Goal: Information Seeking & Learning: Check status

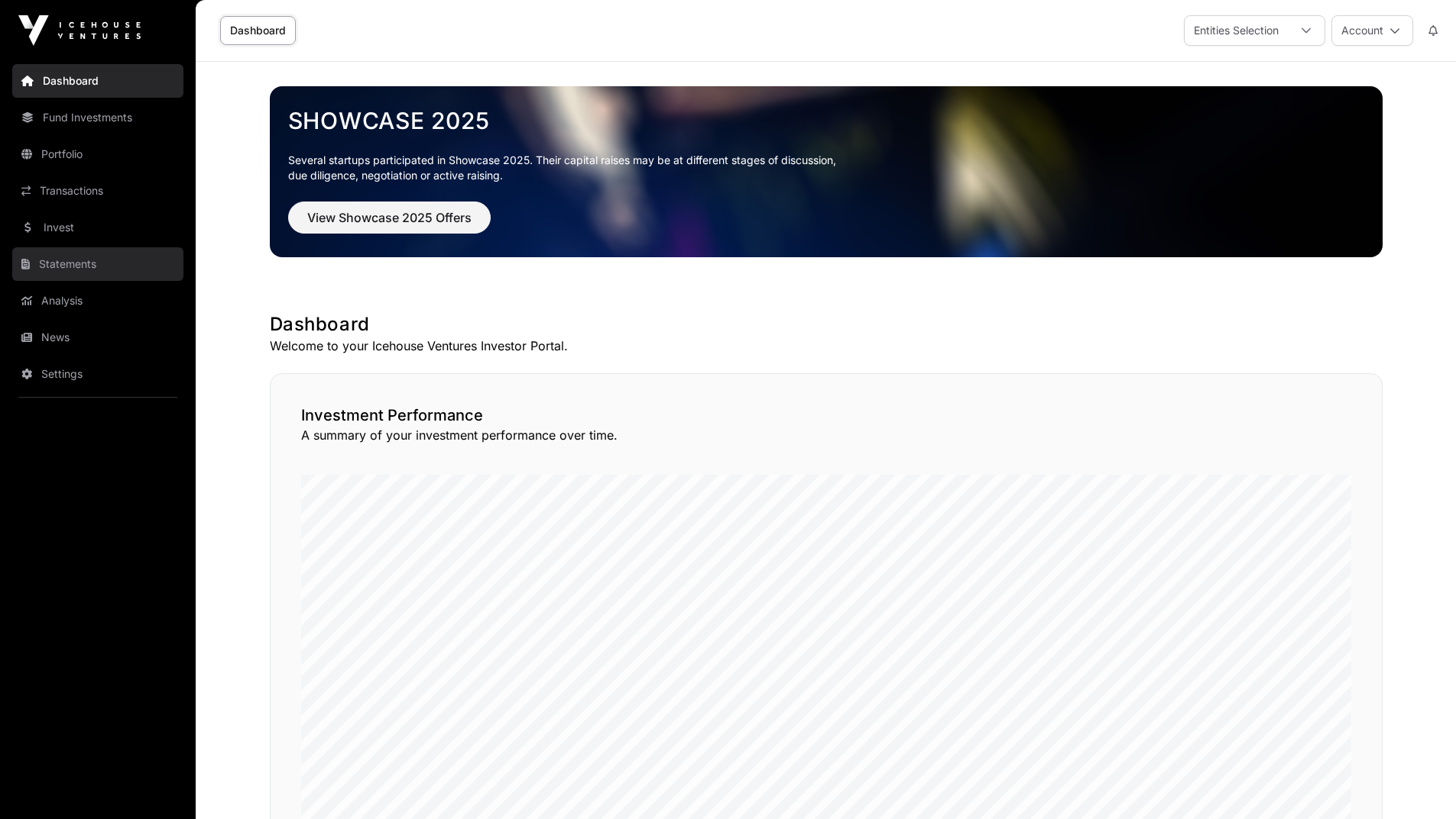
click at [91, 272] on link "Statements" at bounding box center [98, 264] width 171 height 34
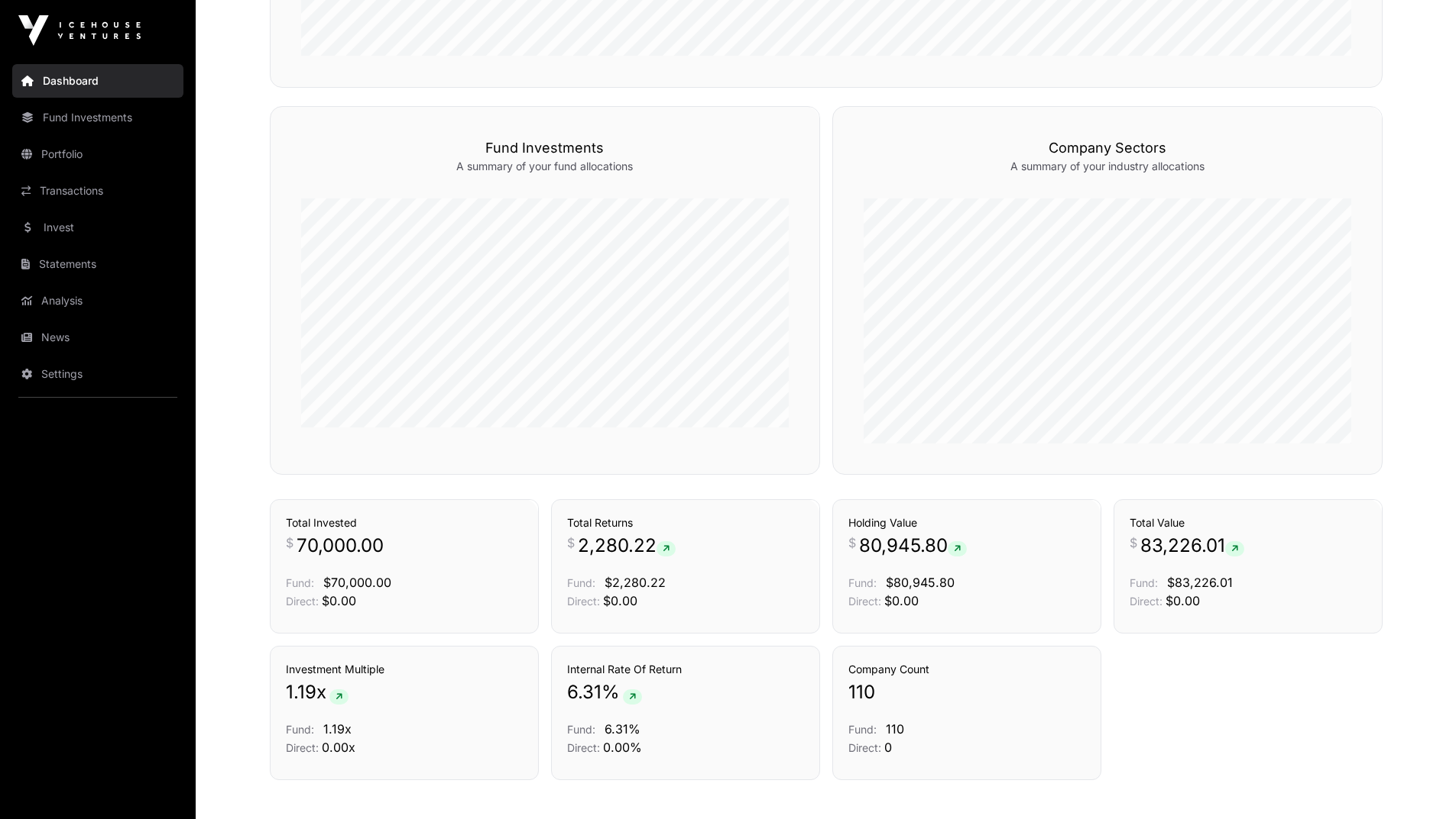
scroll to position [917, 0]
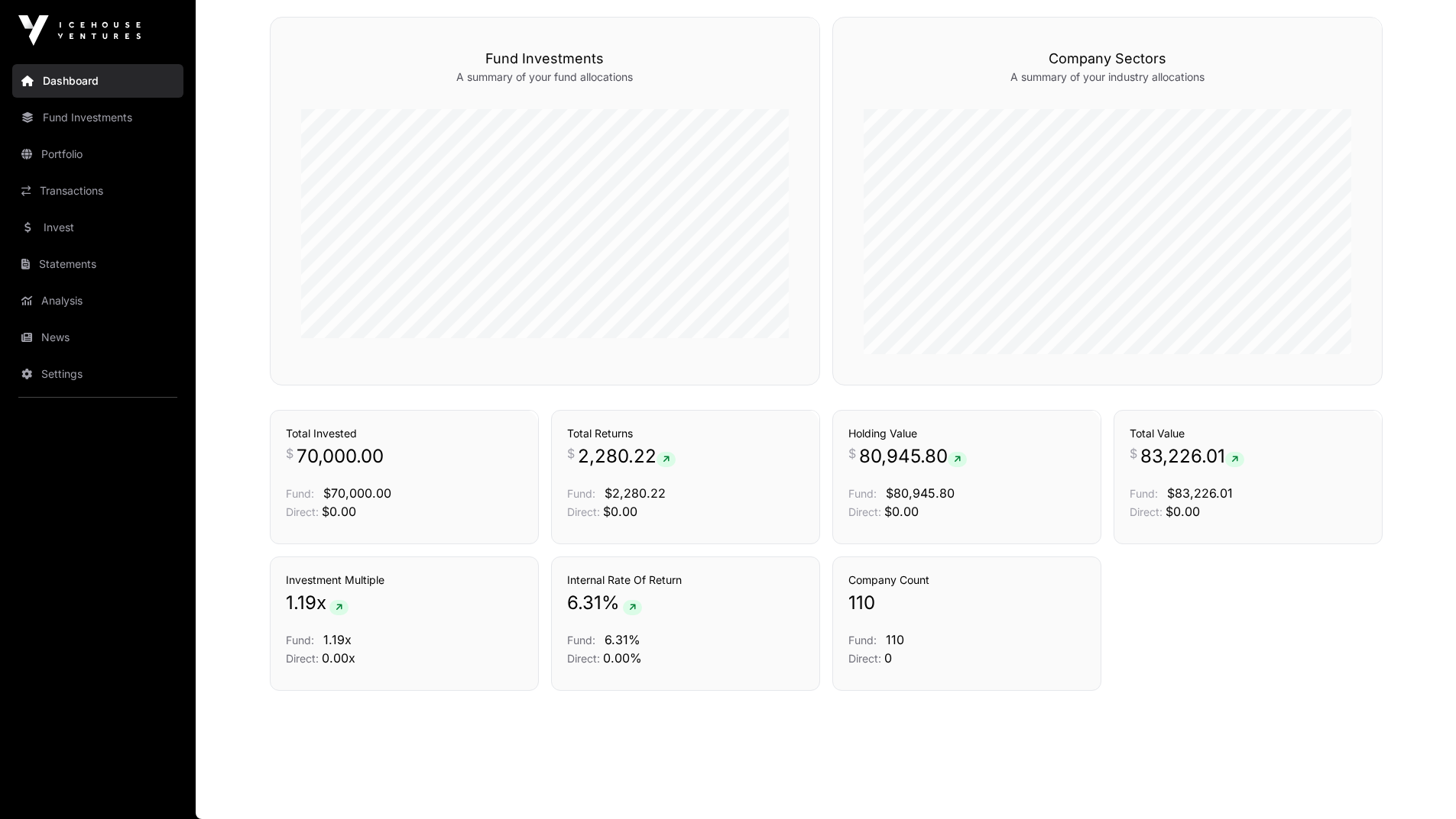
click at [42, 118] on link "Fund Investments" at bounding box center [98, 118] width 171 height 34
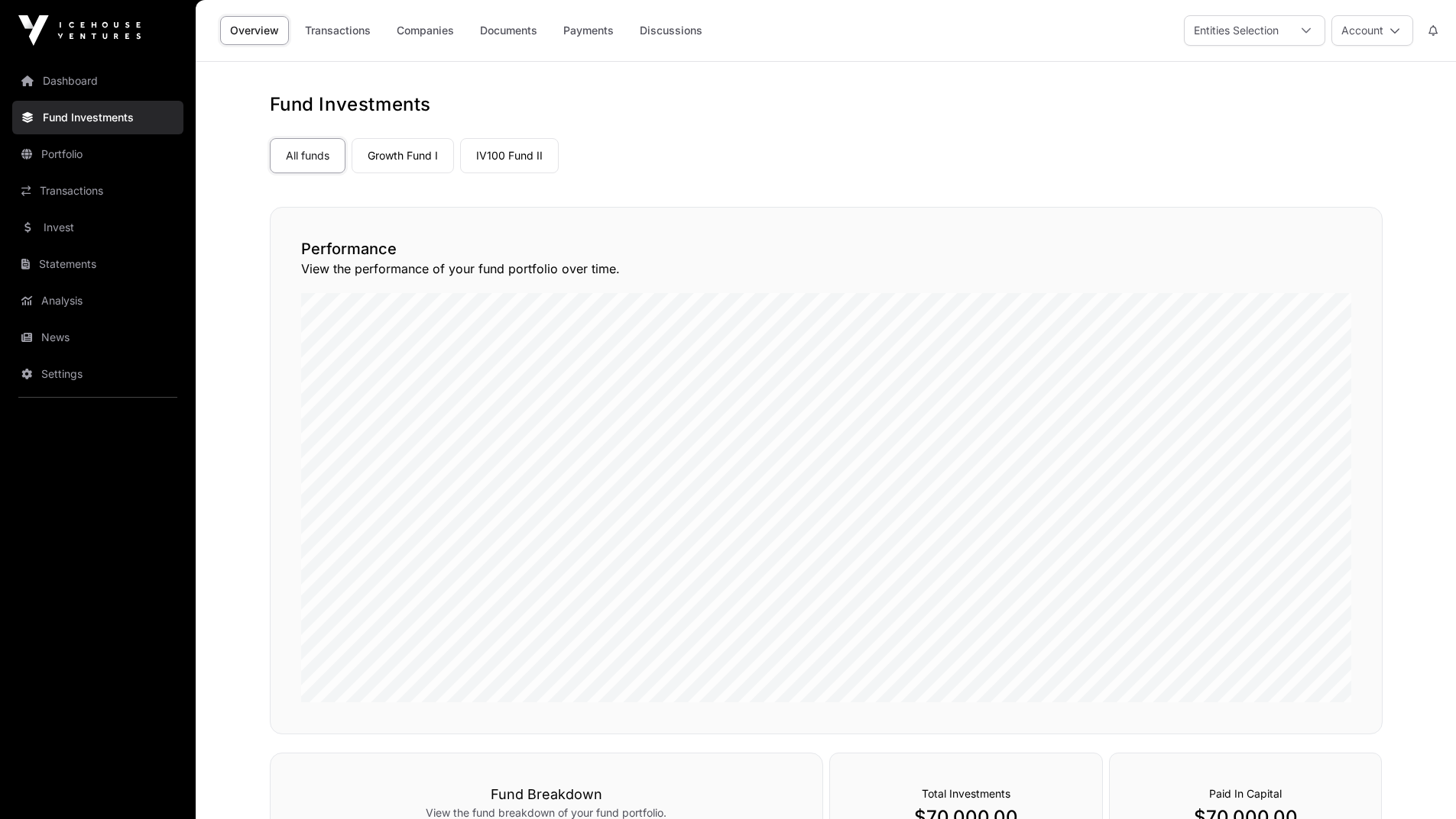
click at [376, 153] on link "Growth Fund I" at bounding box center [402, 156] width 102 height 35
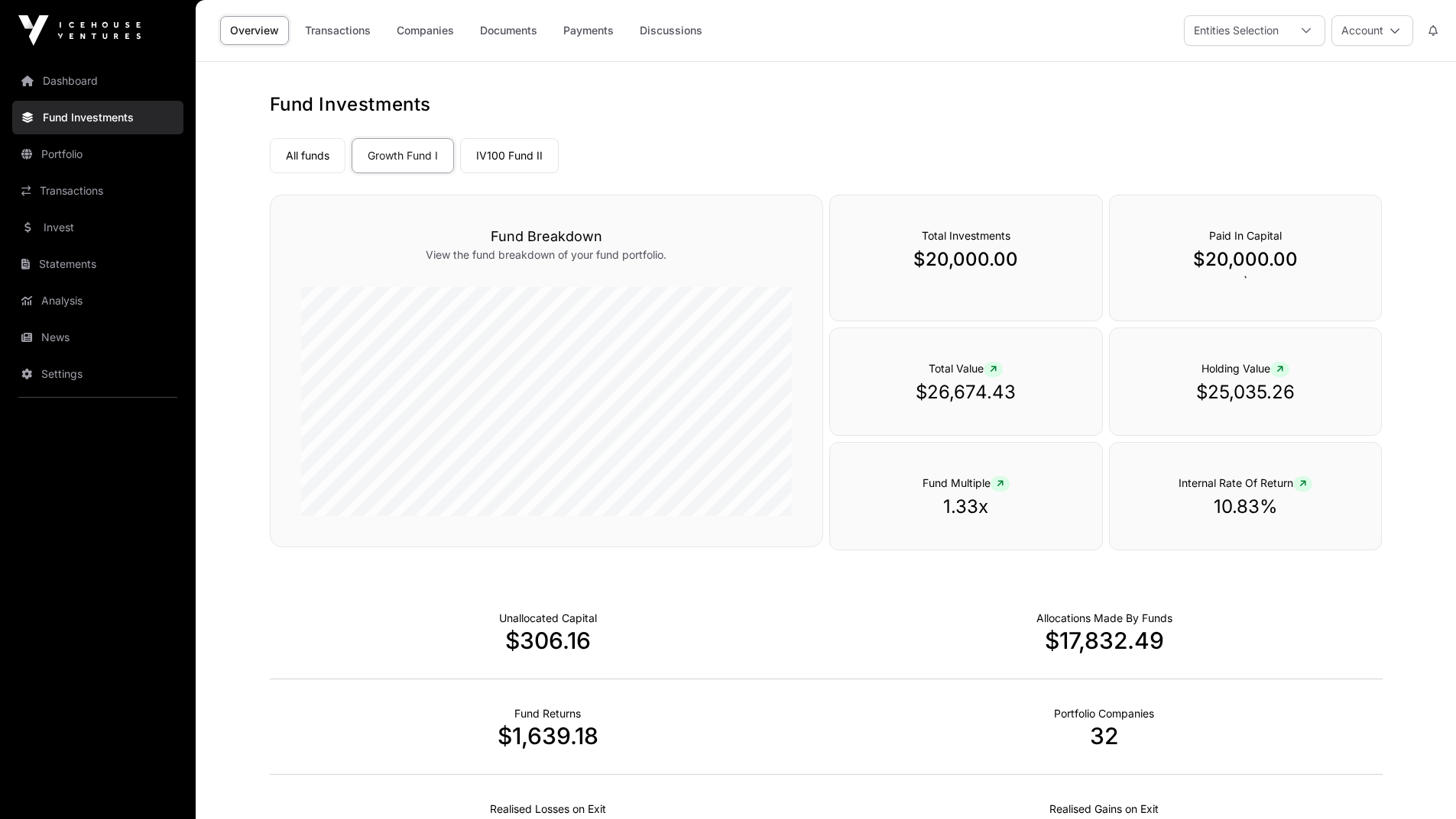
click at [523, 161] on link "IV100 Fund II" at bounding box center [509, 156] width 99 height 35
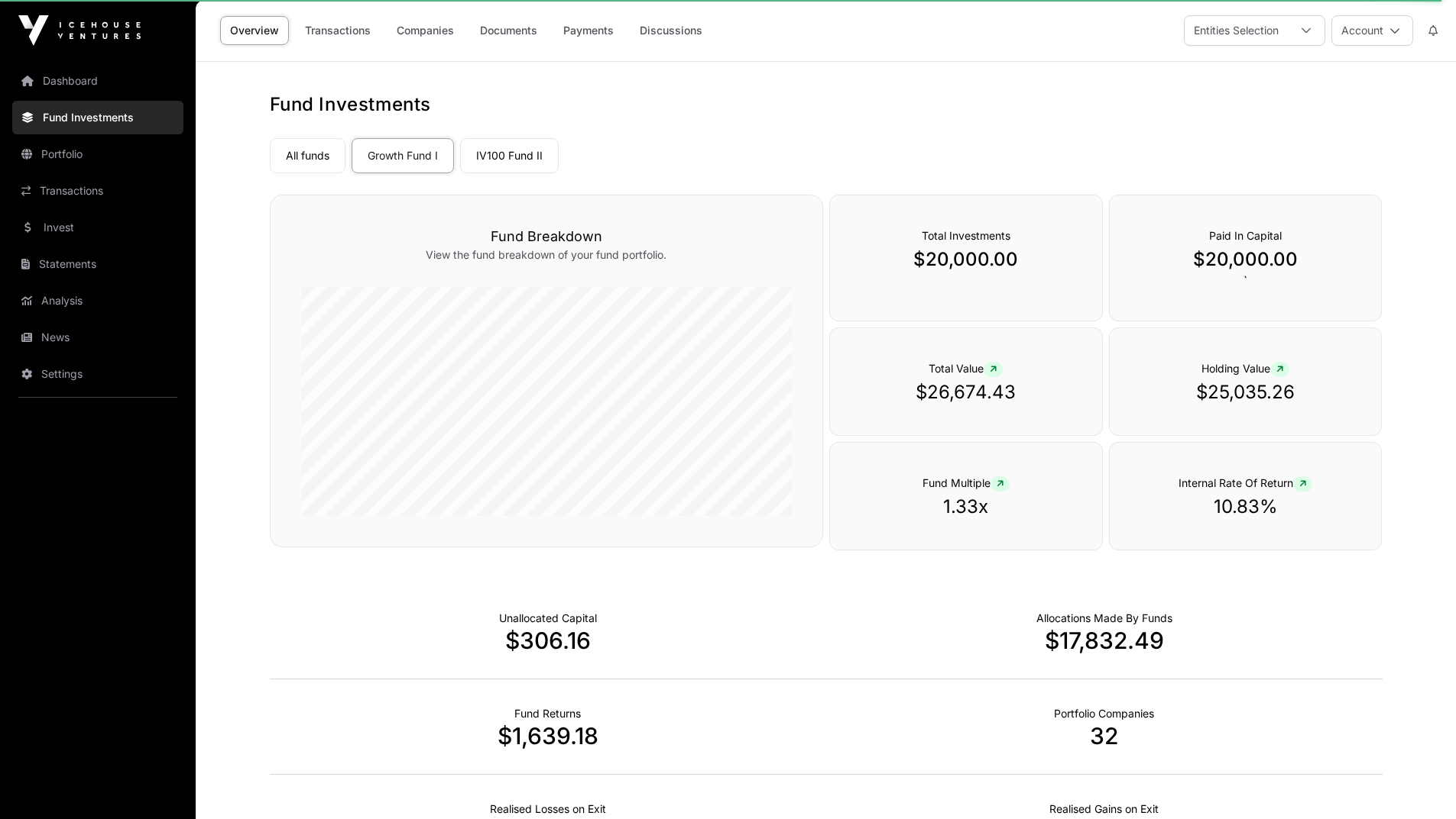
click at [289, 152] on link "All funds" at bounding box center [307, 156] width 75 height 35
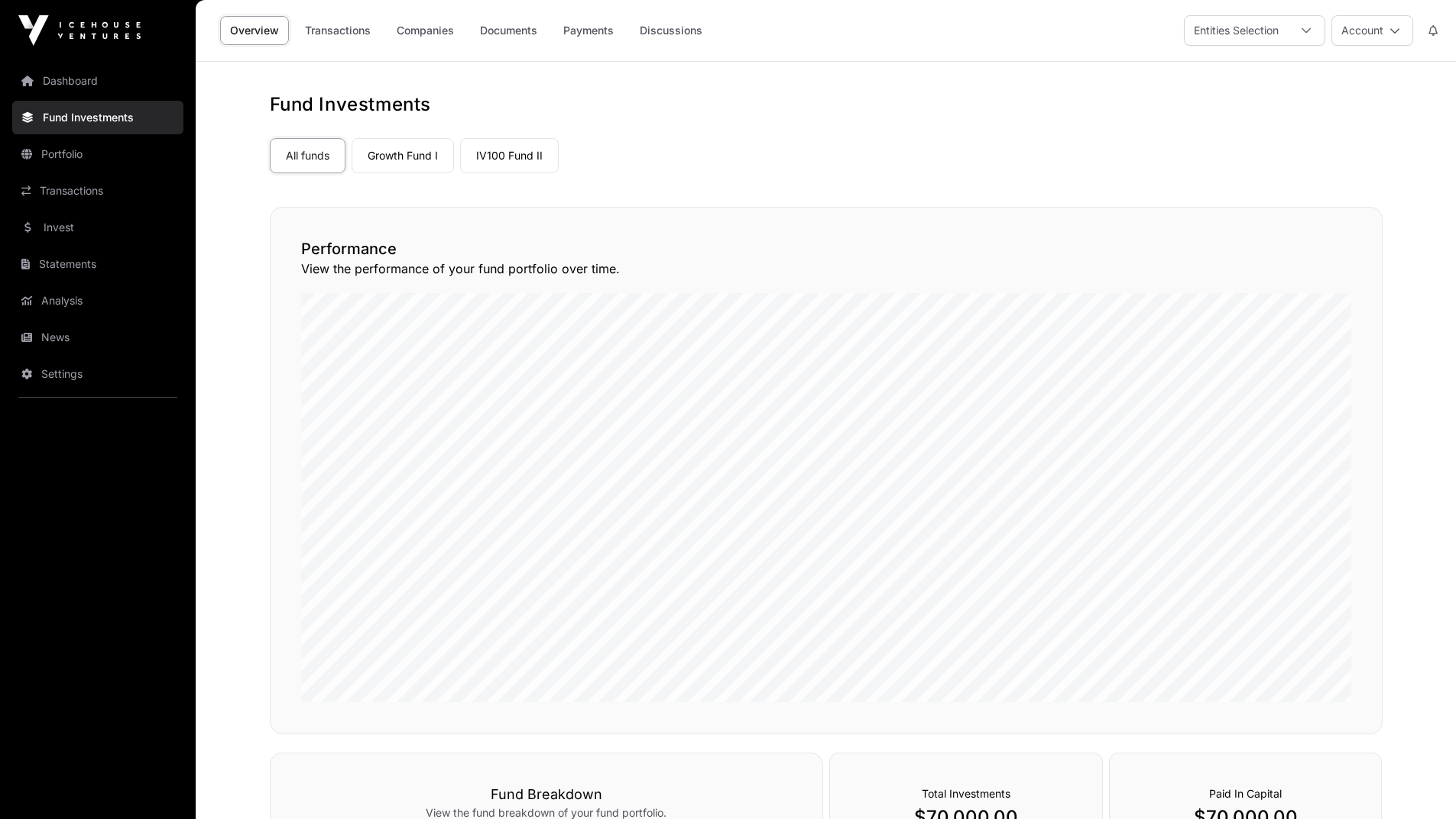
click at [67, 343] on link "News" at bounding box center [98, 337] width 171 height 34
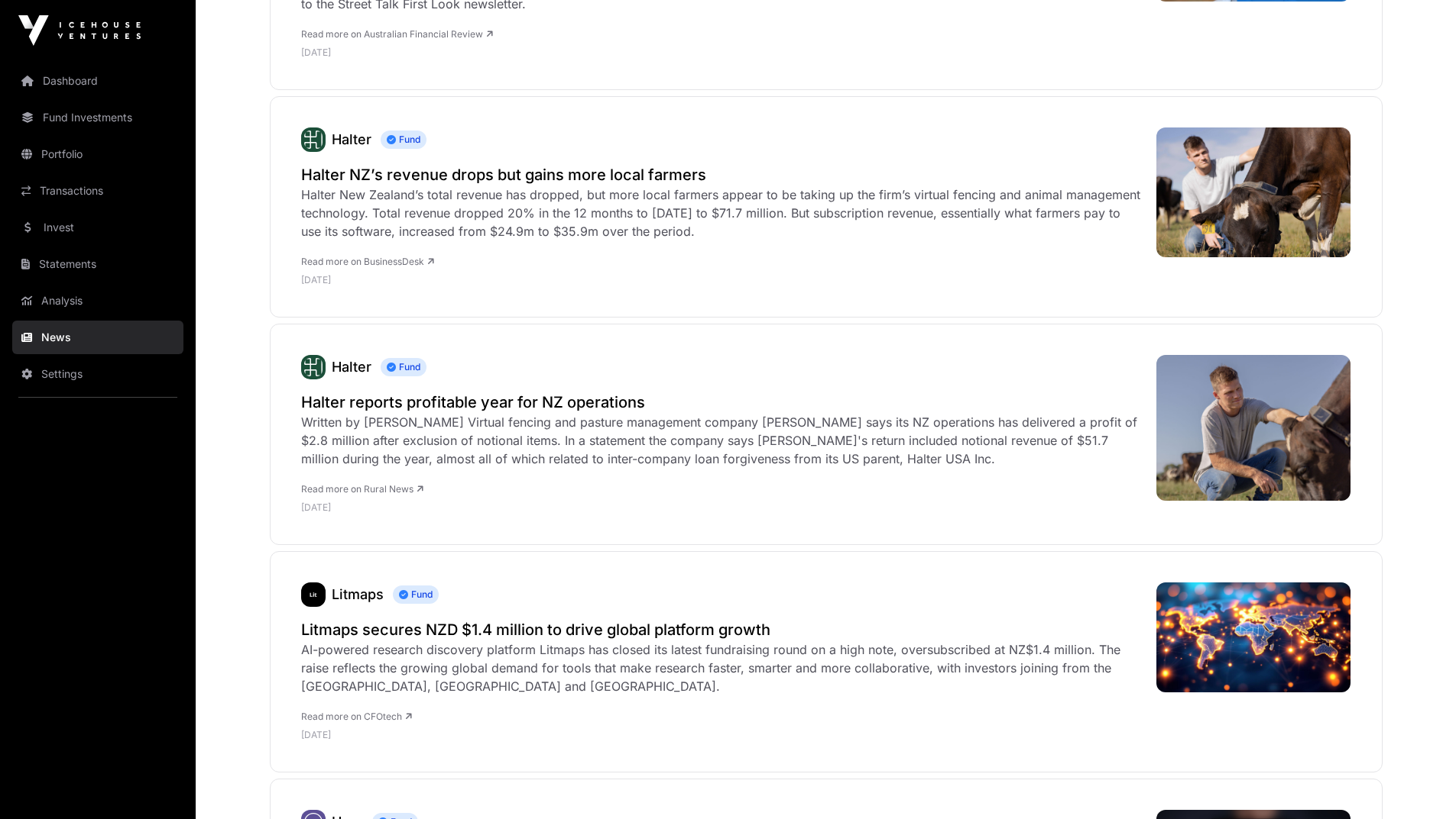
scroll to position [840, 0]
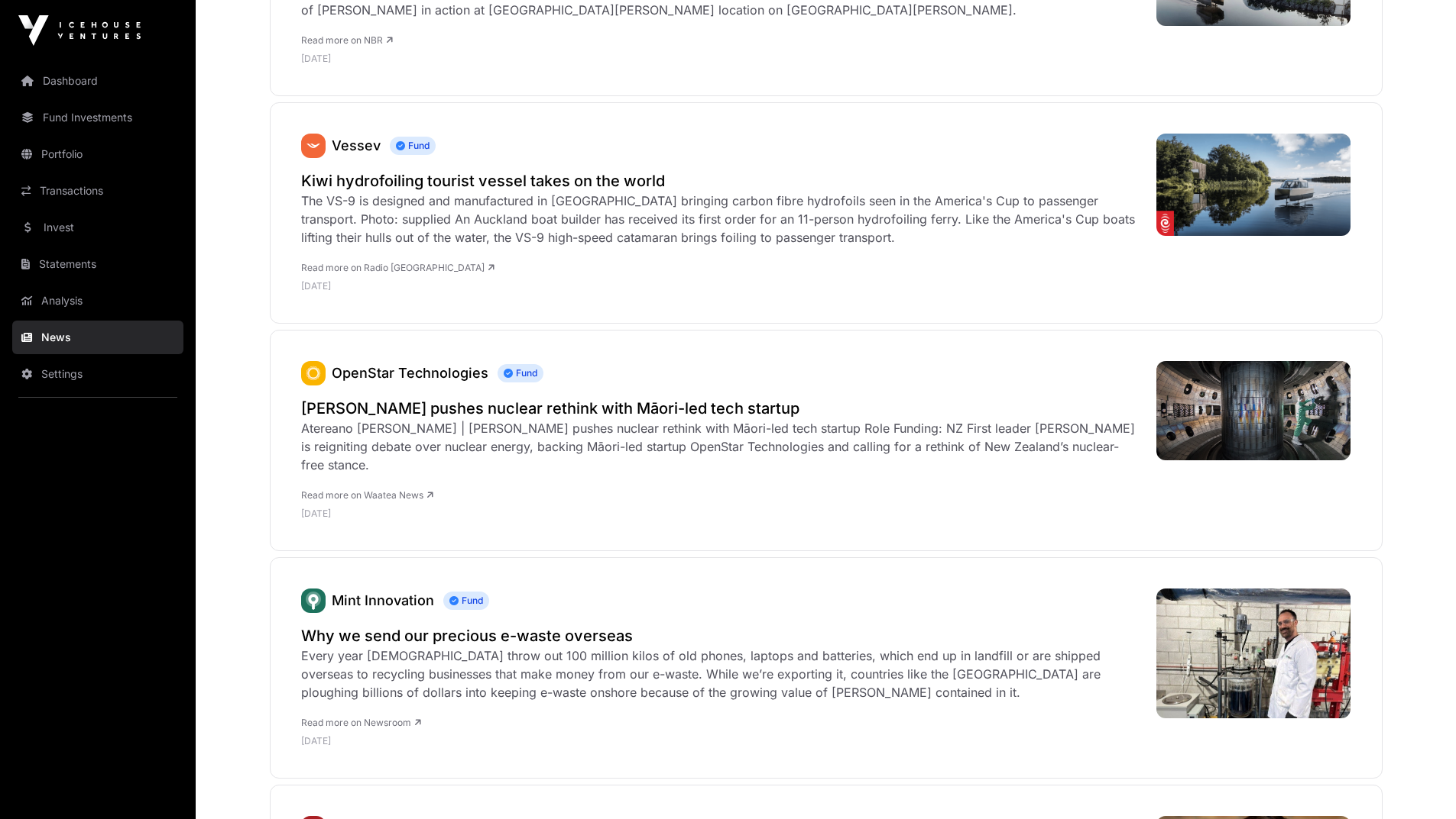
click at [52, 193] on link "Transactions" at bounding box center [98, 191] width 171 height 34
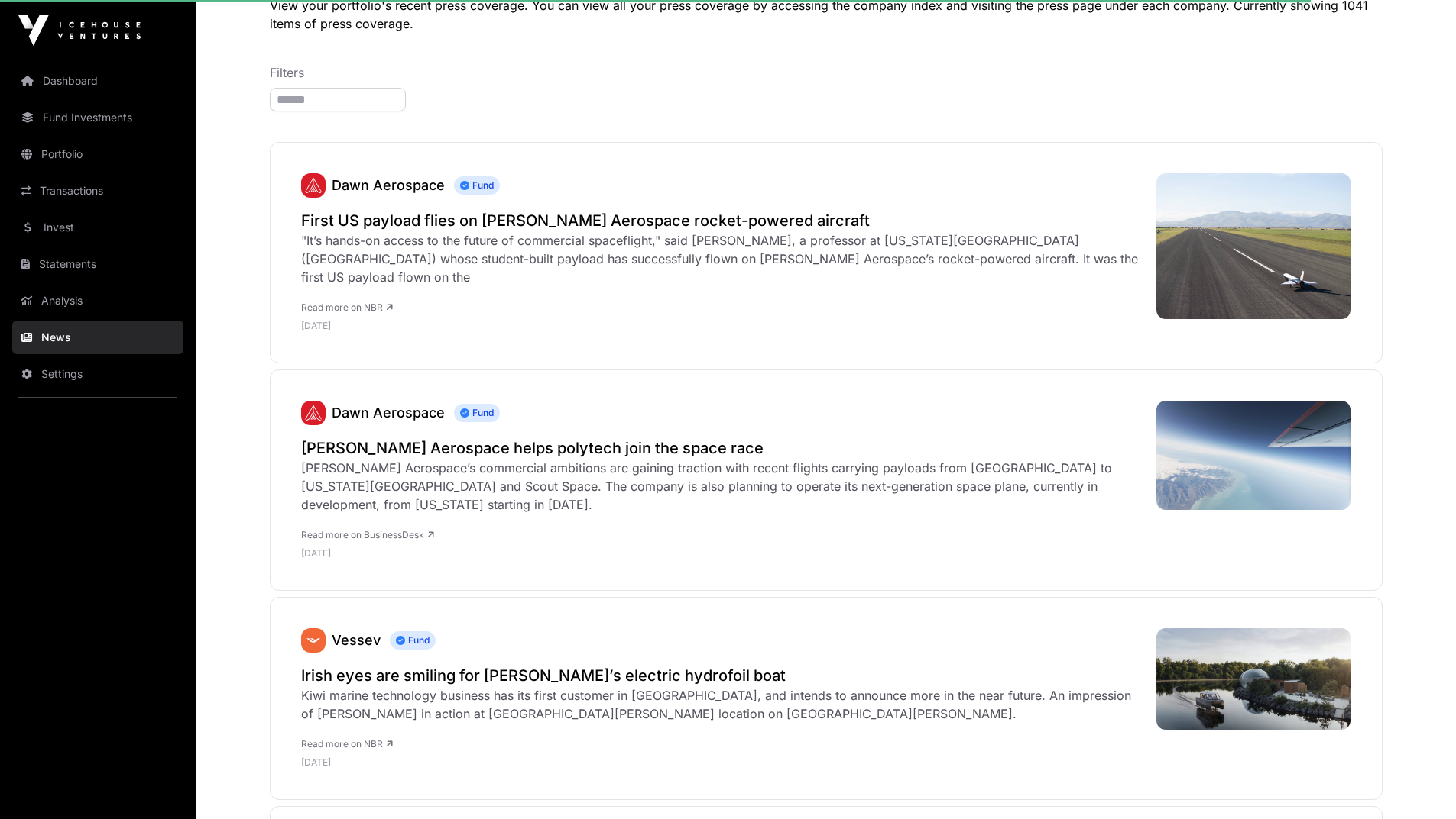
scroll to position [0, 0]
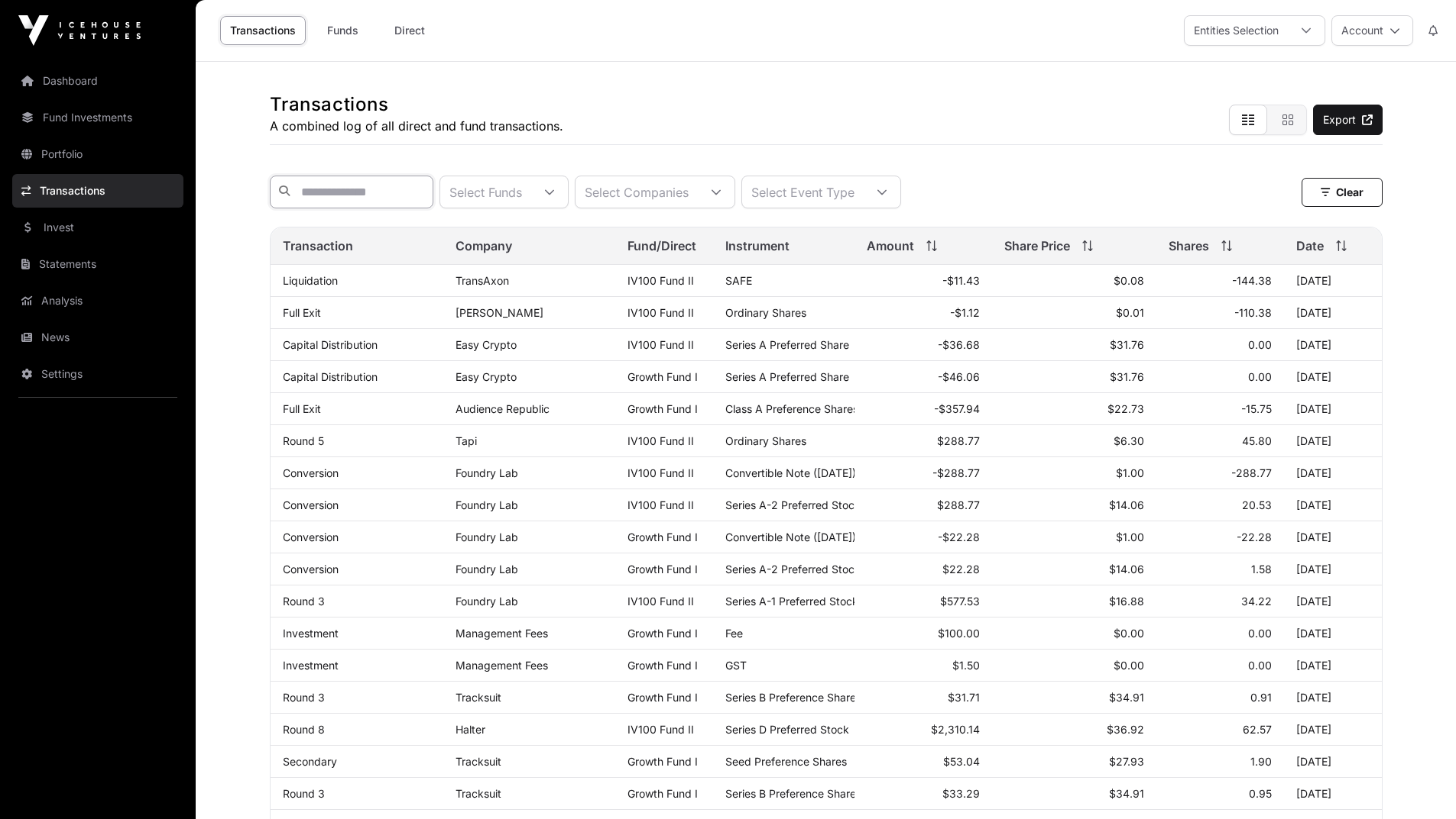
click at [313, 199] on input "text" at bounding box center [352, 192] width 163 height 33
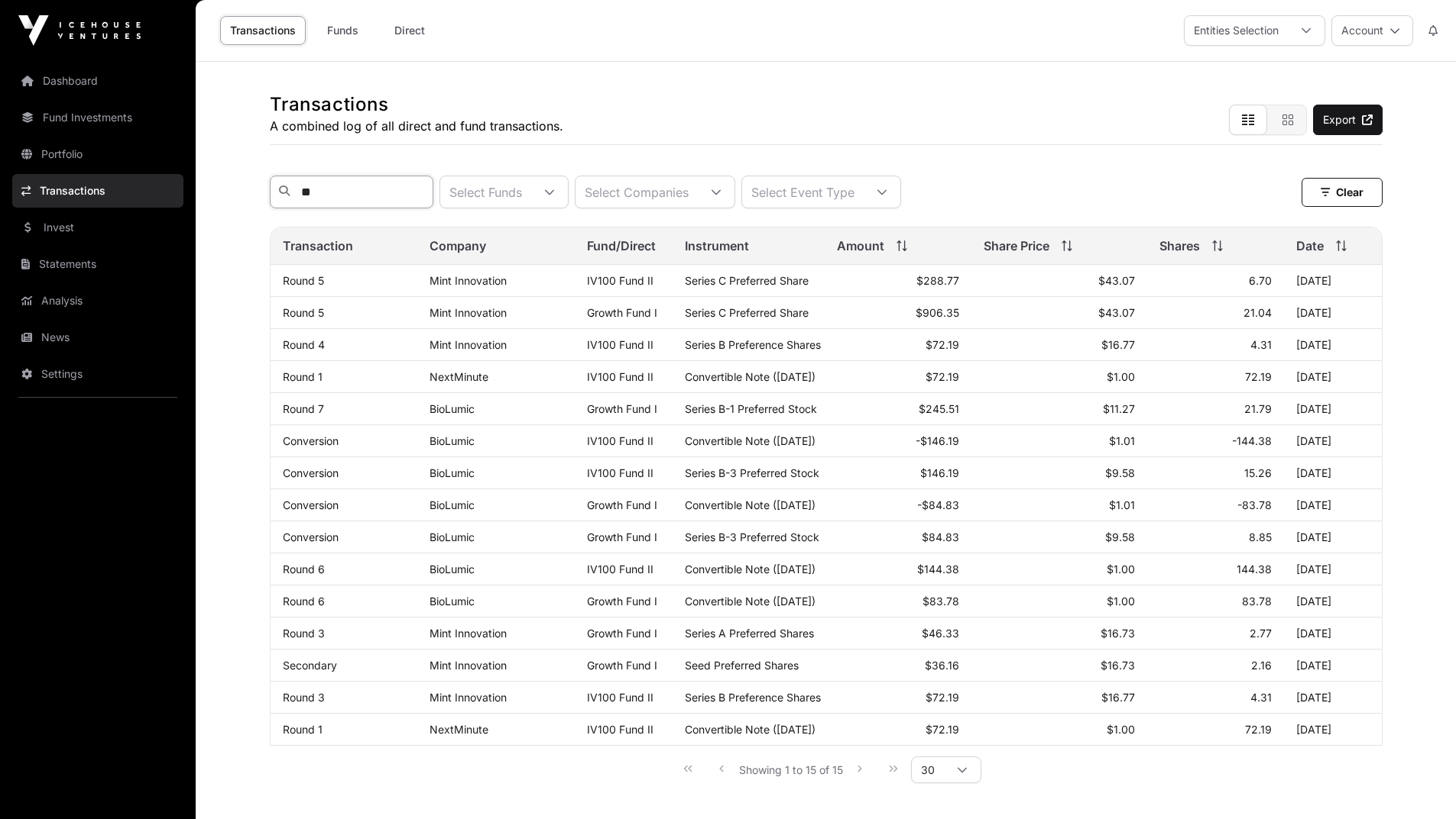
type input "*"
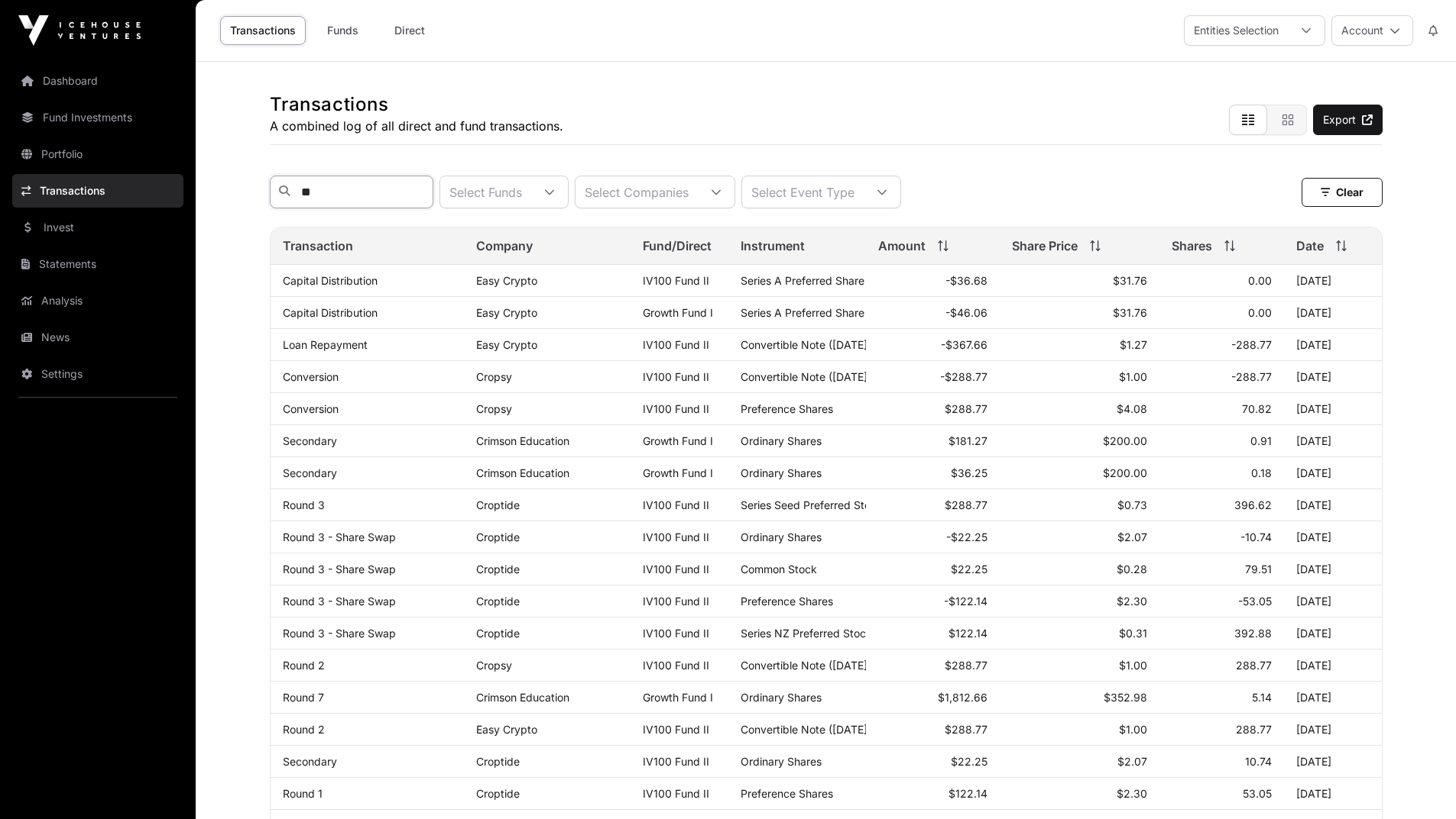
type input "*"
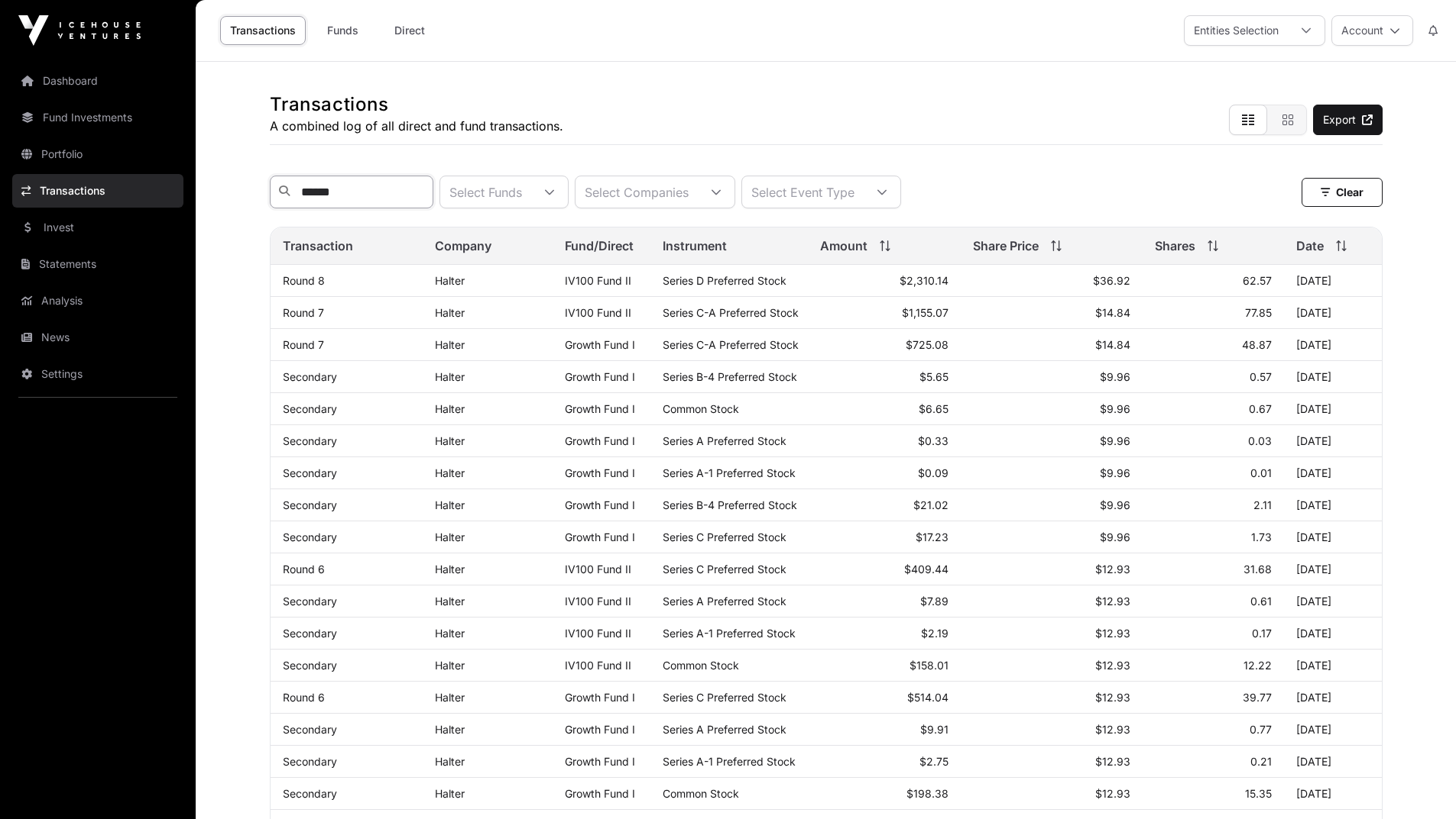
drag, startPoint x: 347, startPoint y: 194, endPoint x: 214, endPoint y: 180, distance: 133.7
click at [214, 180] on main "Transactions A combined log of all direct and fund transactions. Export ****** …" at bounding box center [825, 619] width 1260 height 1115
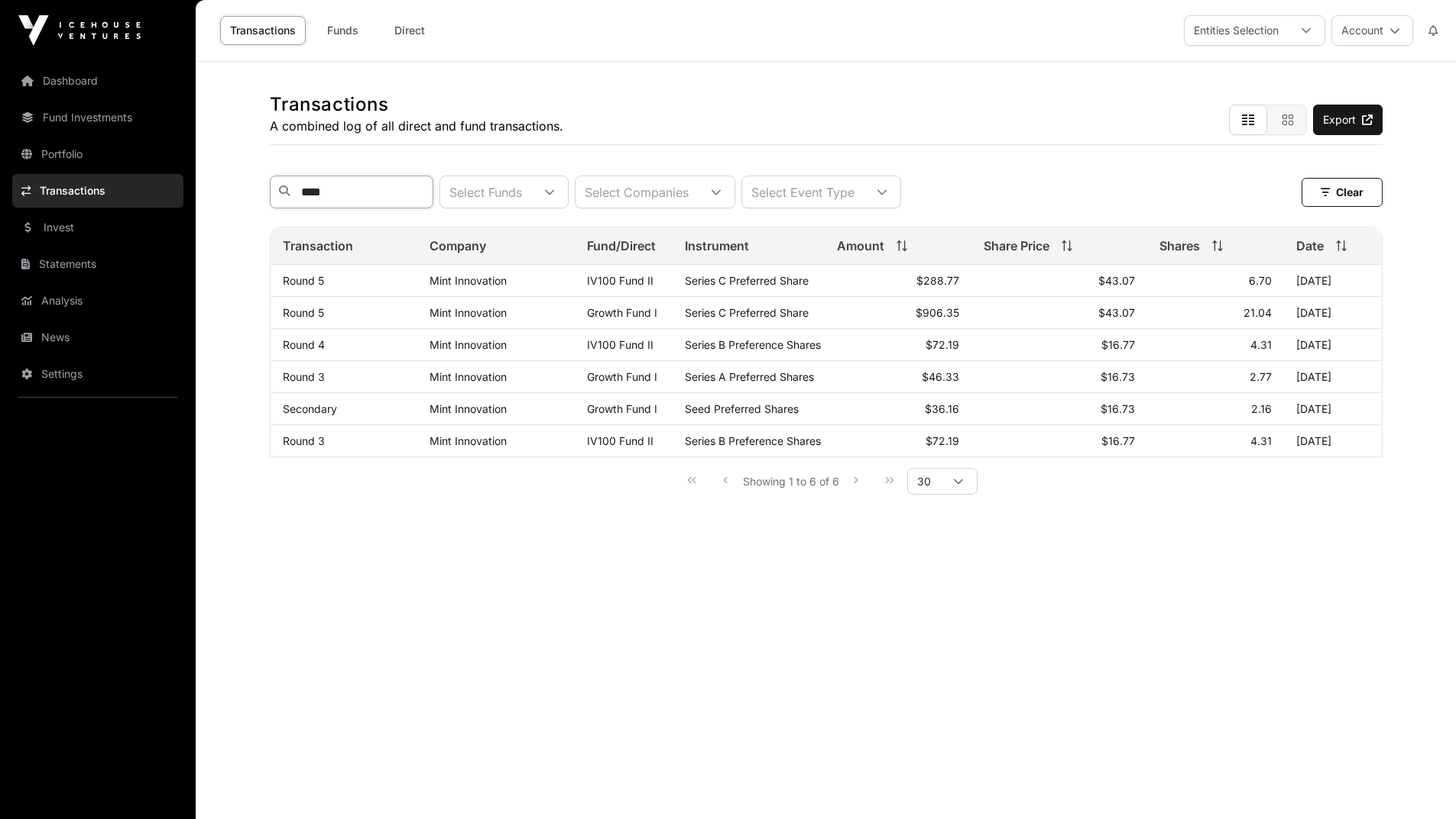
type input "****"
